Goal: Task Accomplishment & Management: Manage account settings

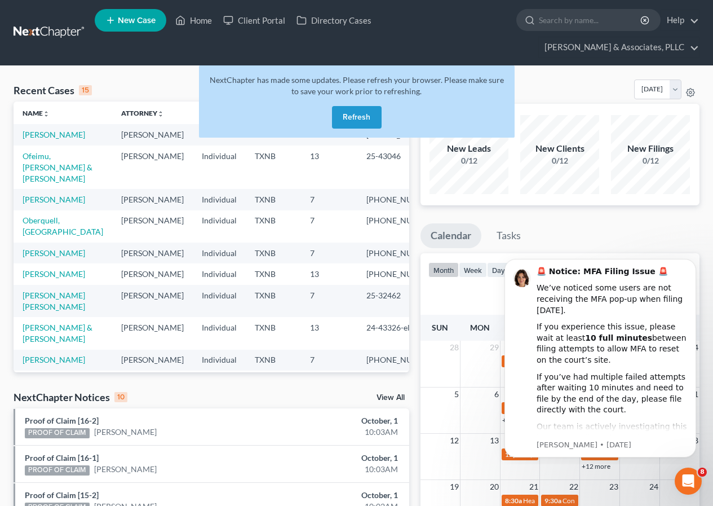
click at [352, 116] on button "Refresh" at bounding box center [357, 117] width 50 height 23
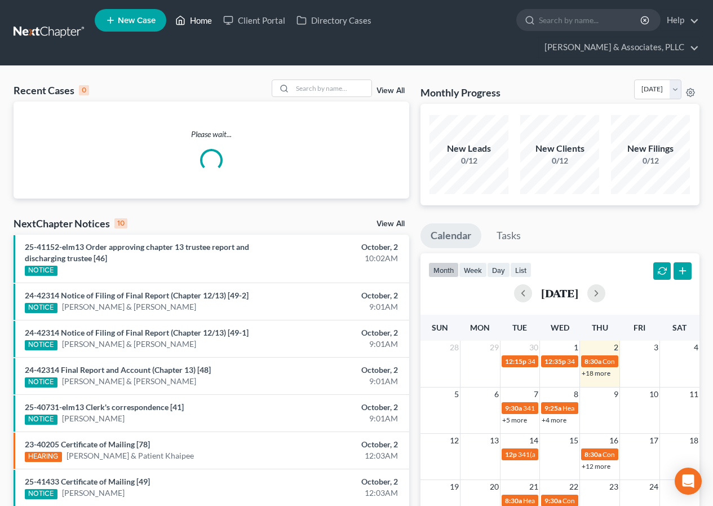
click at [199, 20] on link "Home" at bounding box center [194, 20] width 48 height 20
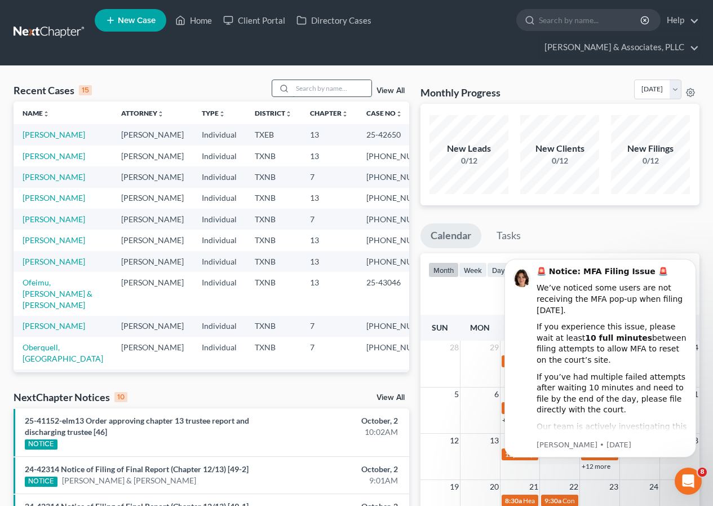
click at [299, 88] on input "search" at bounding box center [332, 88] width 79 height 16
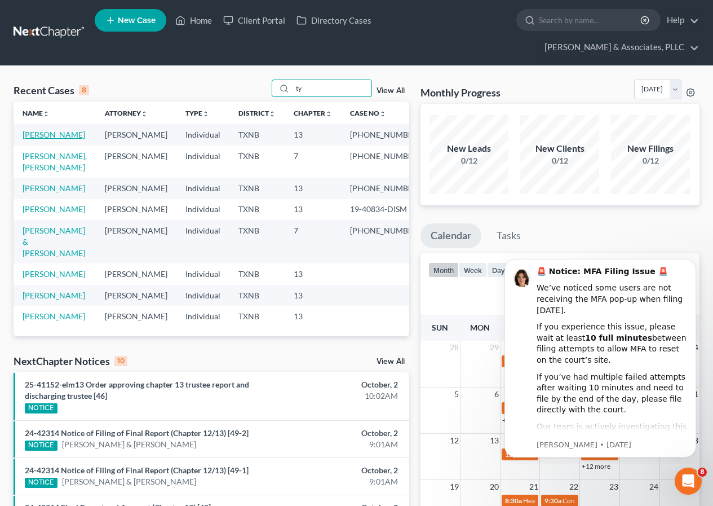
type input "ty"
click at [48, 137] on link "Tyagi, Vibha" at bounding box center [54, 135] width 63 height 10
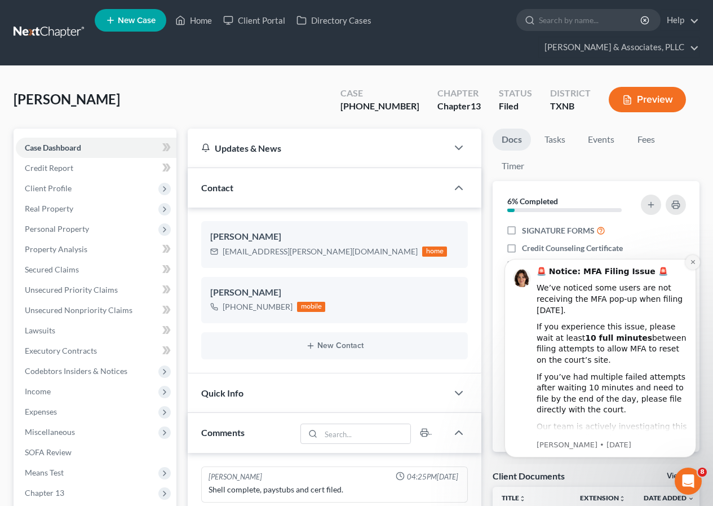
click at [694, 261] on icon "Dismiss notification" at bounding box center [693, 262] width 4 height 4
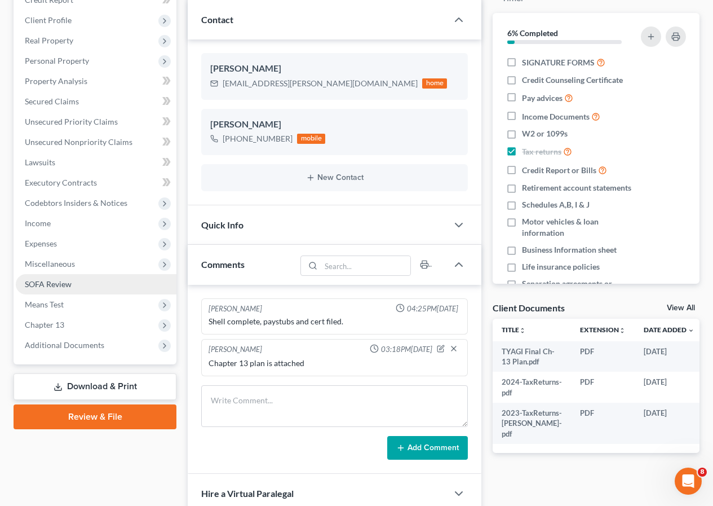
scroll to position [169, 0]
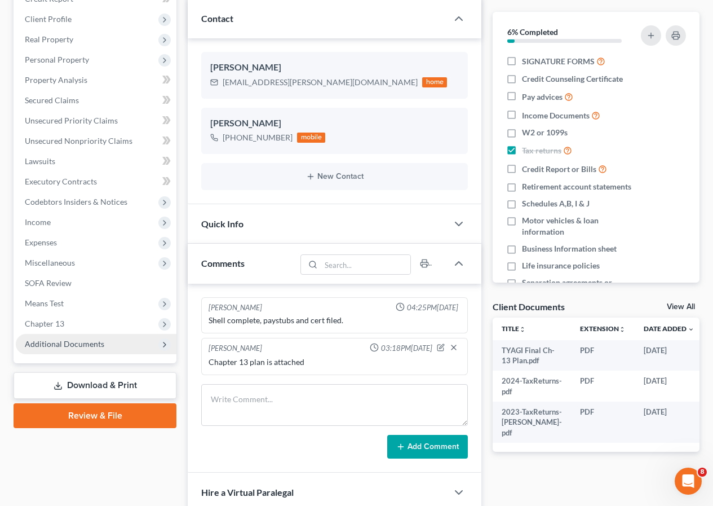
click at [63, 345] on span "Additional Documents" at bounding box center [65, 344] width 80 height 10
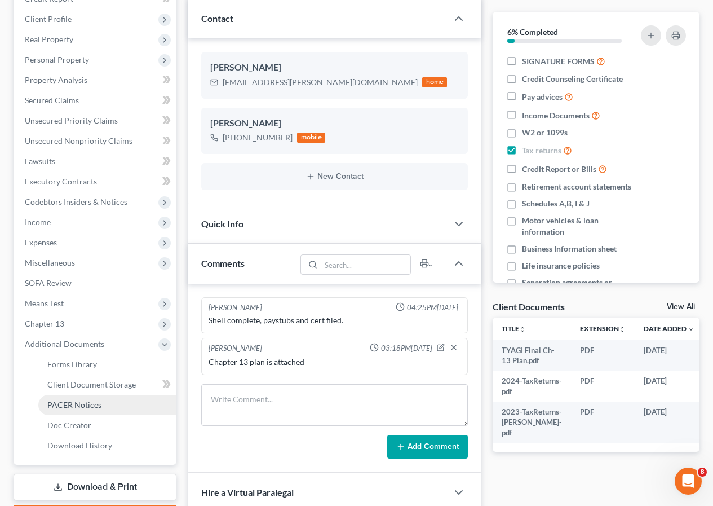
click at [78, 402] on span "PACER Notices" at bounding box center [74, 405] width 54 height 10
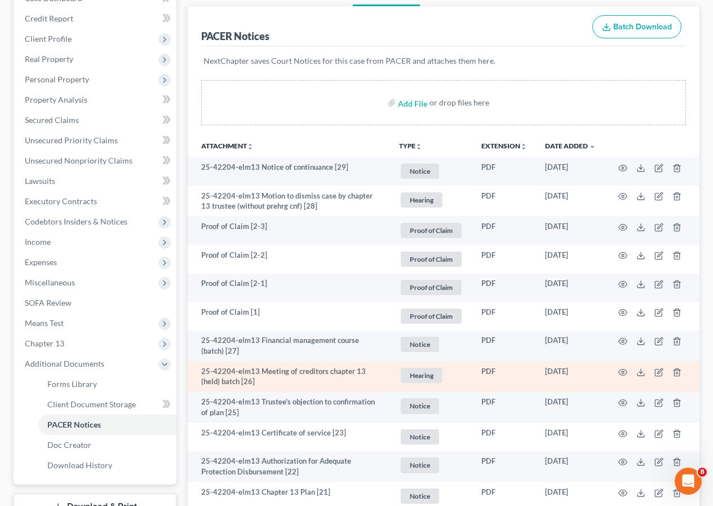
scroll to position [169, 0]
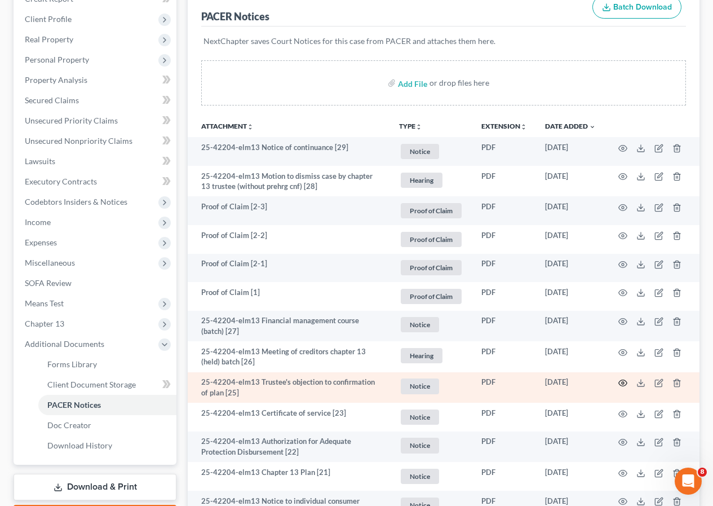
click at [623, 380] on icon "button" at bounding box center [623, 382] width 9 height 9
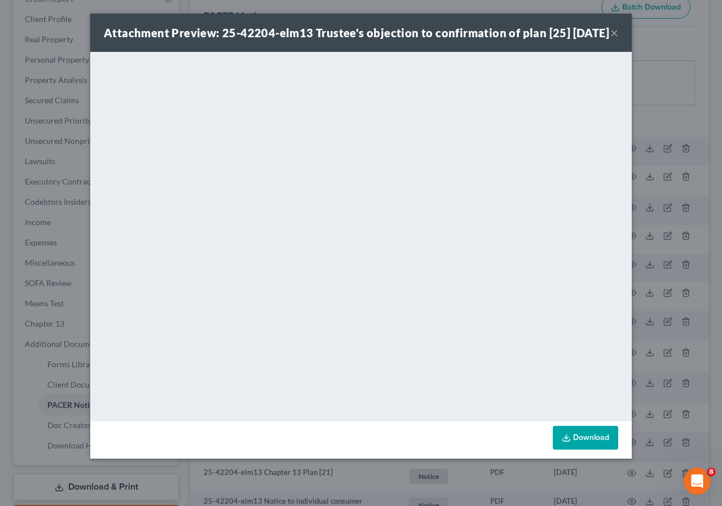
click at [615, 39] on button "×" at bounding box center [614, 33] width 8 height 14
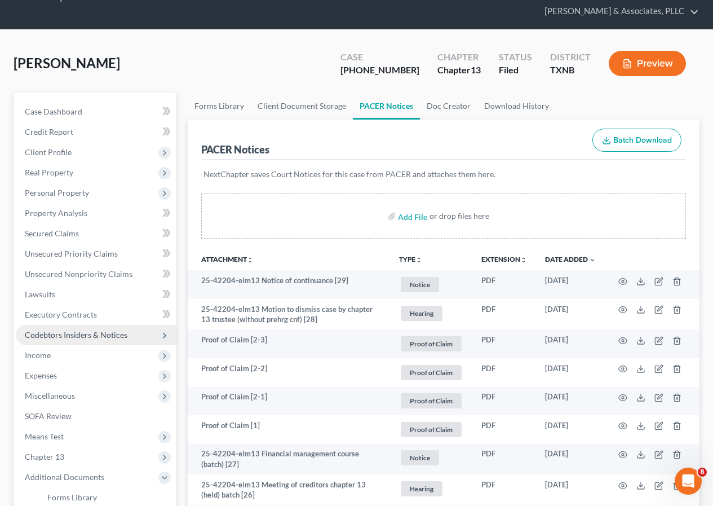
scroll to position [56, 0]
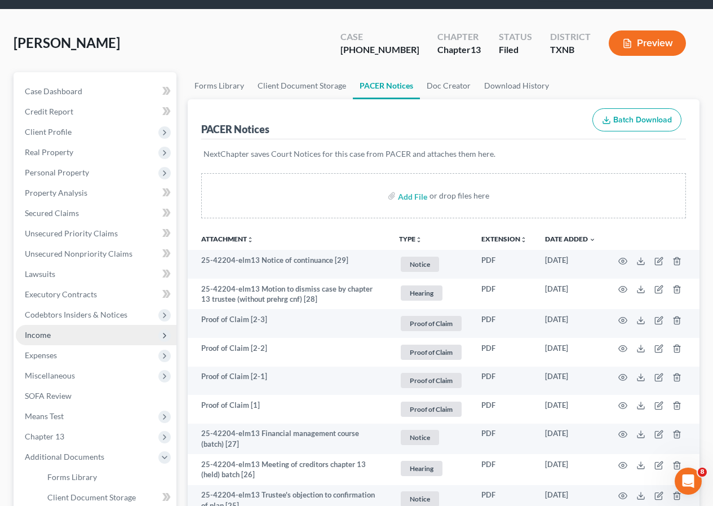
click at [72, 336] on span "Income" at bounding box center [96, 335] width 161 height 20
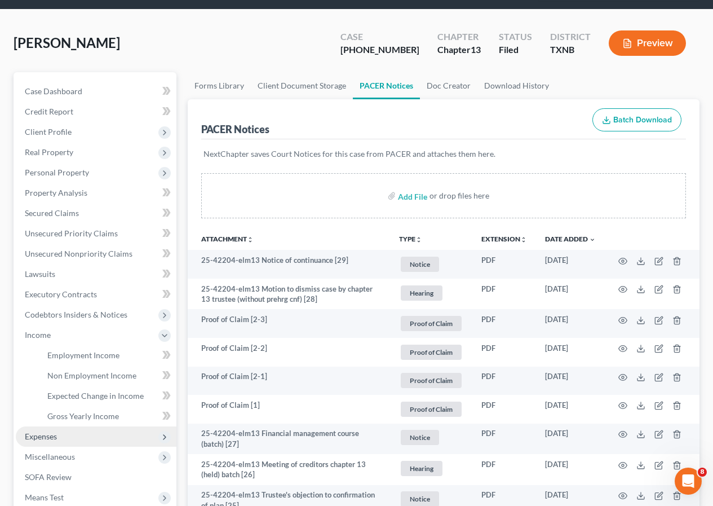
click at [59, 433] on span "Expenses" at bounding box center [96, 436] width 161 height 20
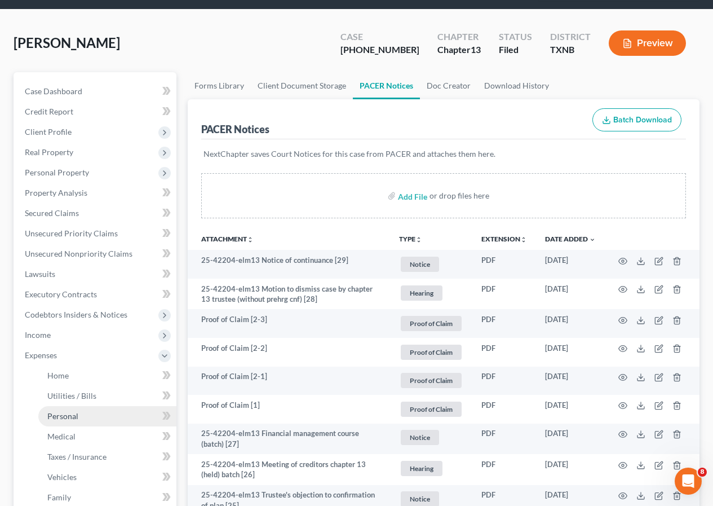
click at [76, 418] on span "Personal" at bounding box center [62, 416] width 31 height 10
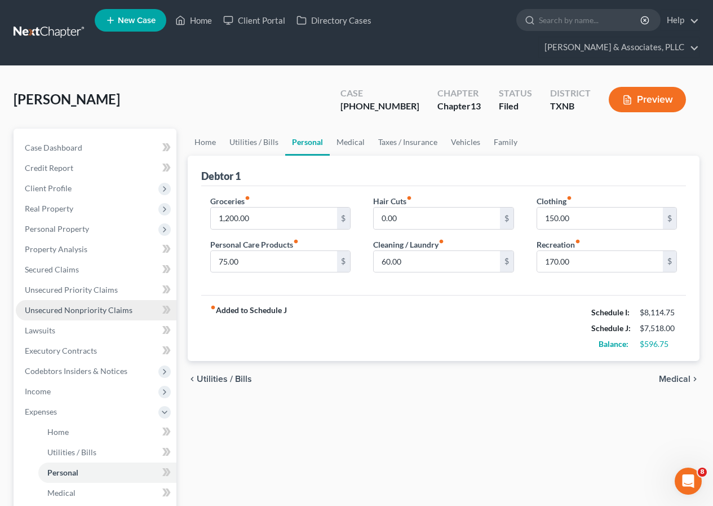
click at [96, 311] on span "Unsecured Nonpriority Claims" at bounding box center [79, 310] width 108 height 10
